Goal: Transaction & Acquisition: Download file/media

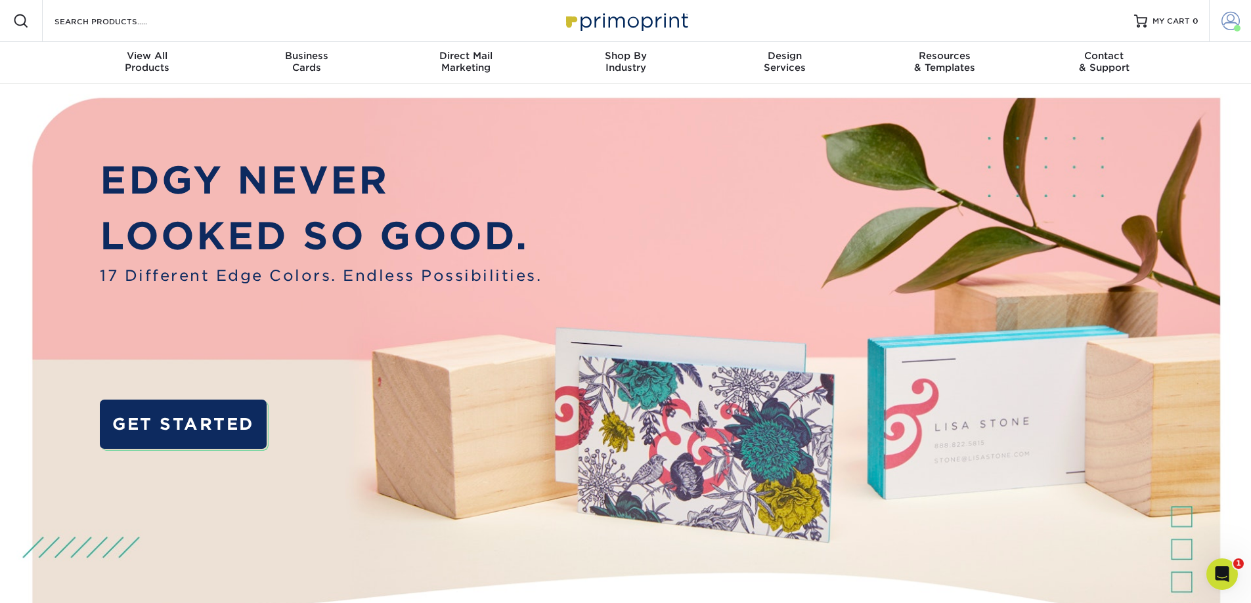
click at [1232, 22] on span at bounding box center [1230, 21] width 18 height 18
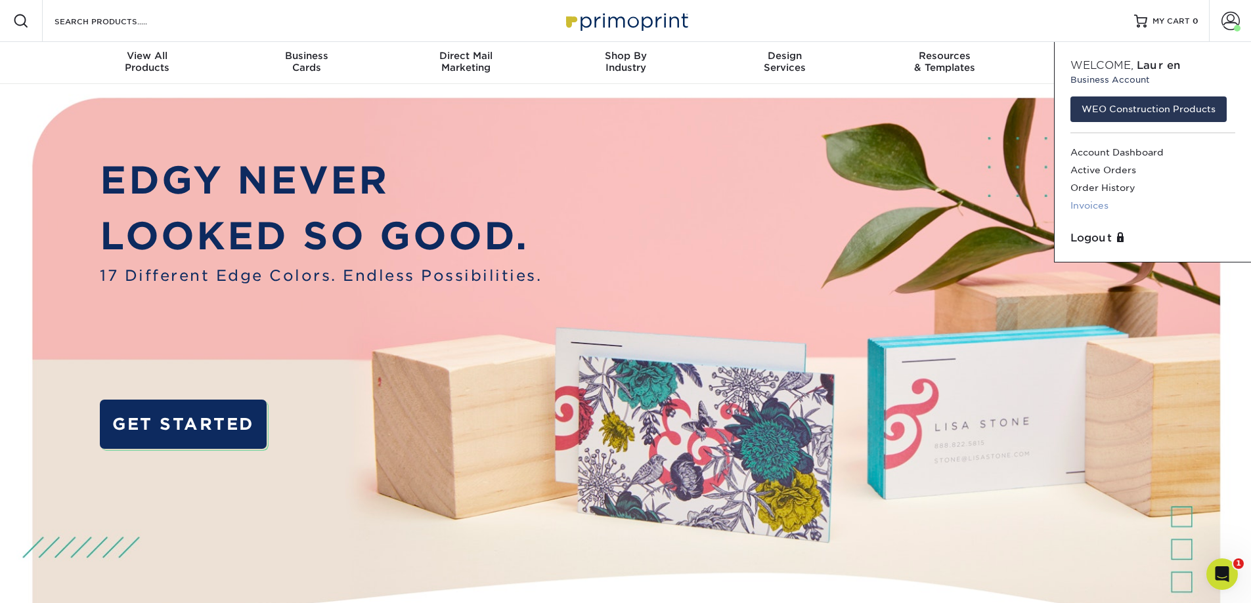
click at [1085, 207] on link "Invoices" at bounding box center [1152, 206] width 165 height 18
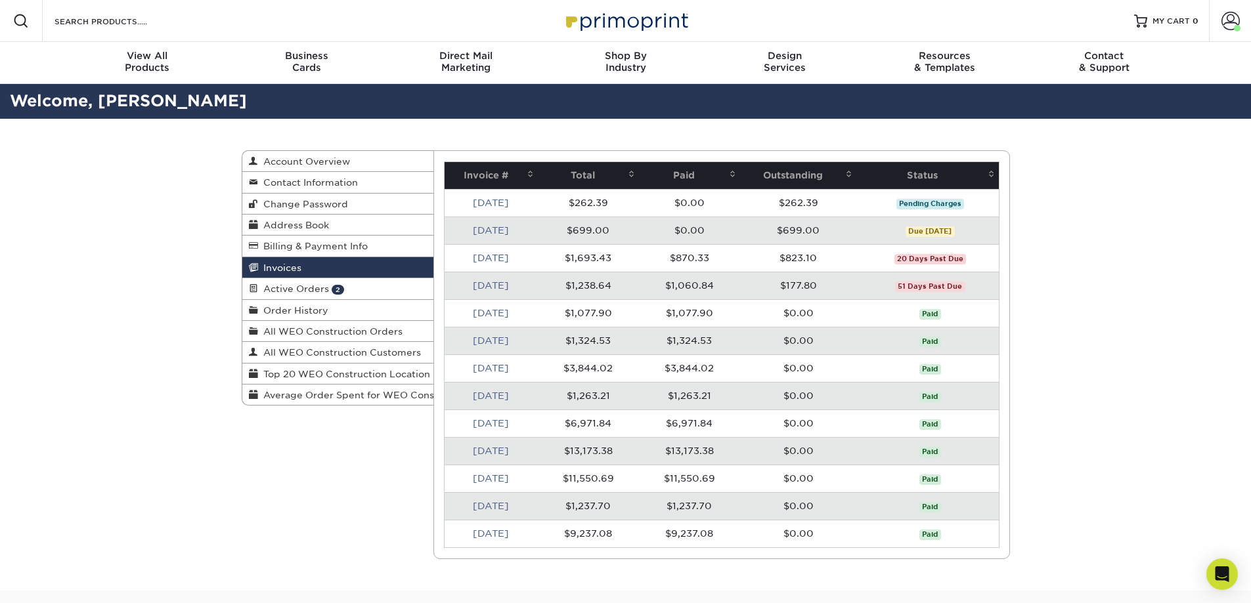
click at [484, 201] on link "[DATE]" at bounding box center [491, 203] width 36 height 11
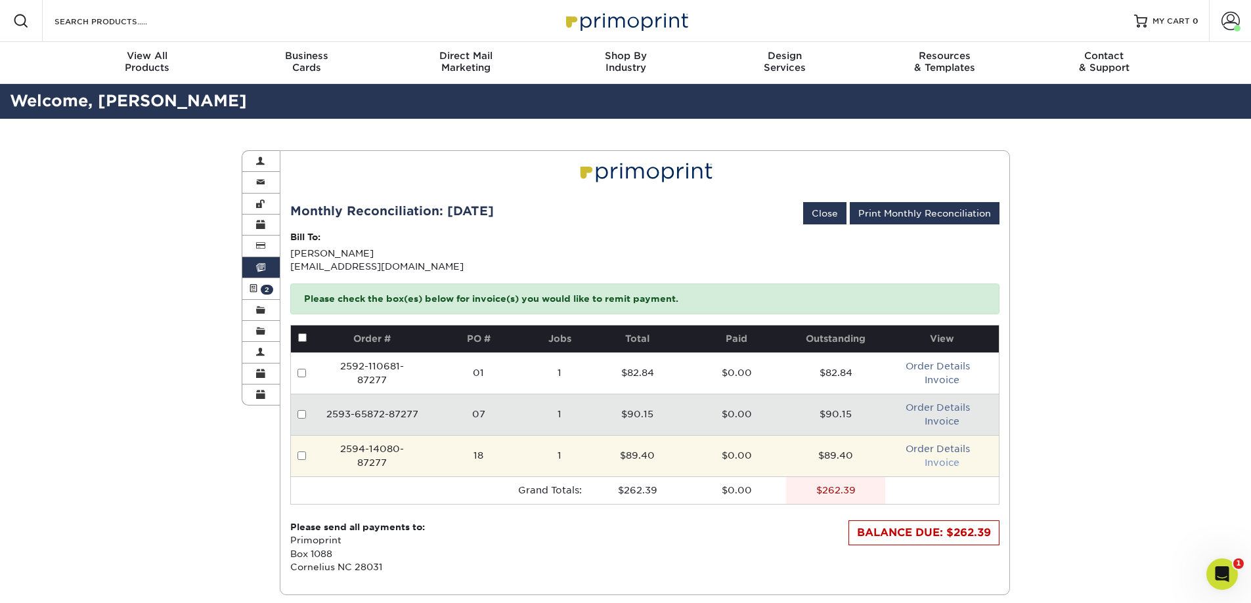
click at [944, 464] on link "Invoice" at bounding box center [941, 463] width 35 height 11
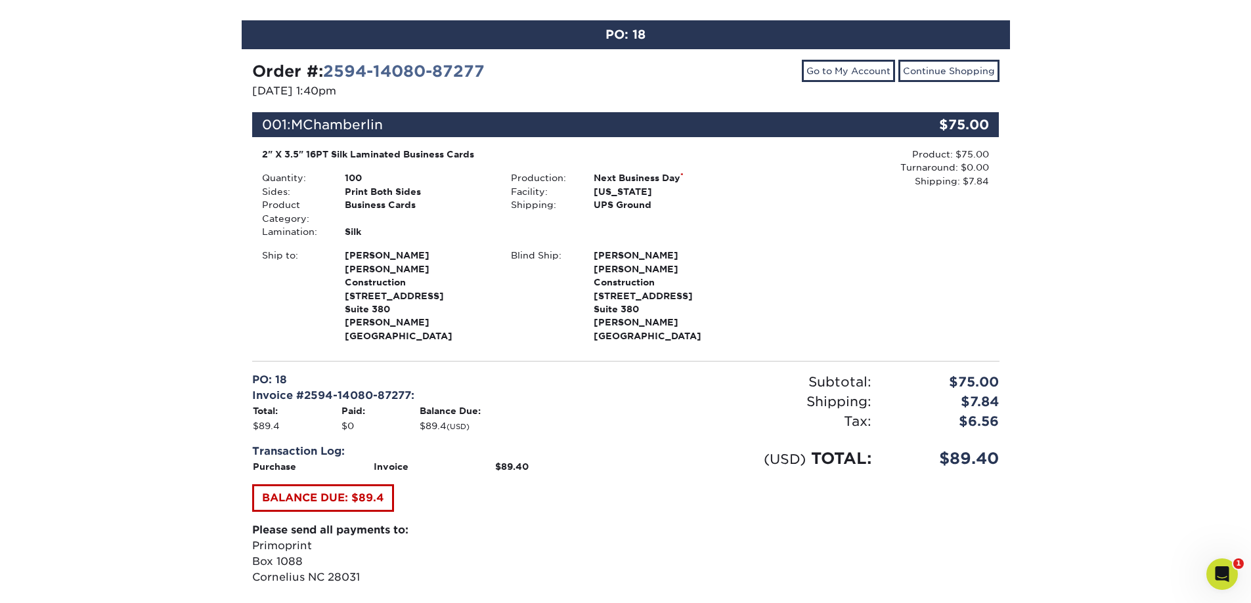
scroll to position [197, 0]
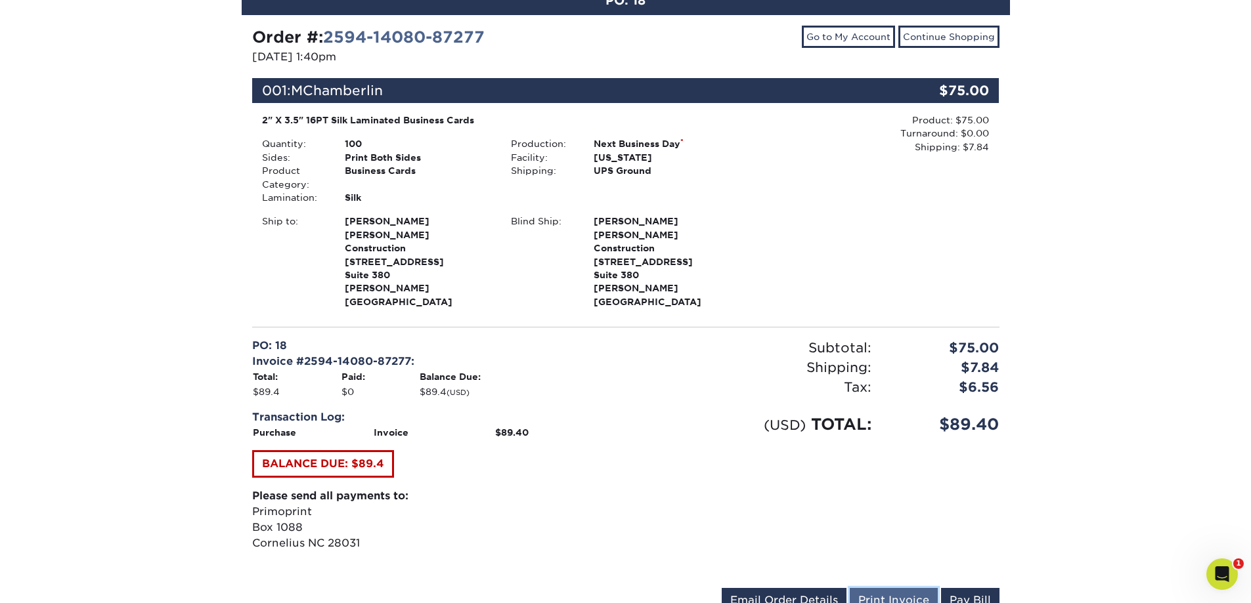
click at [882, 588] on link "Print Invoice" at bounding box center [894, 600] width 88 height 25
